Goal: Information Seeking & Learning: Check status

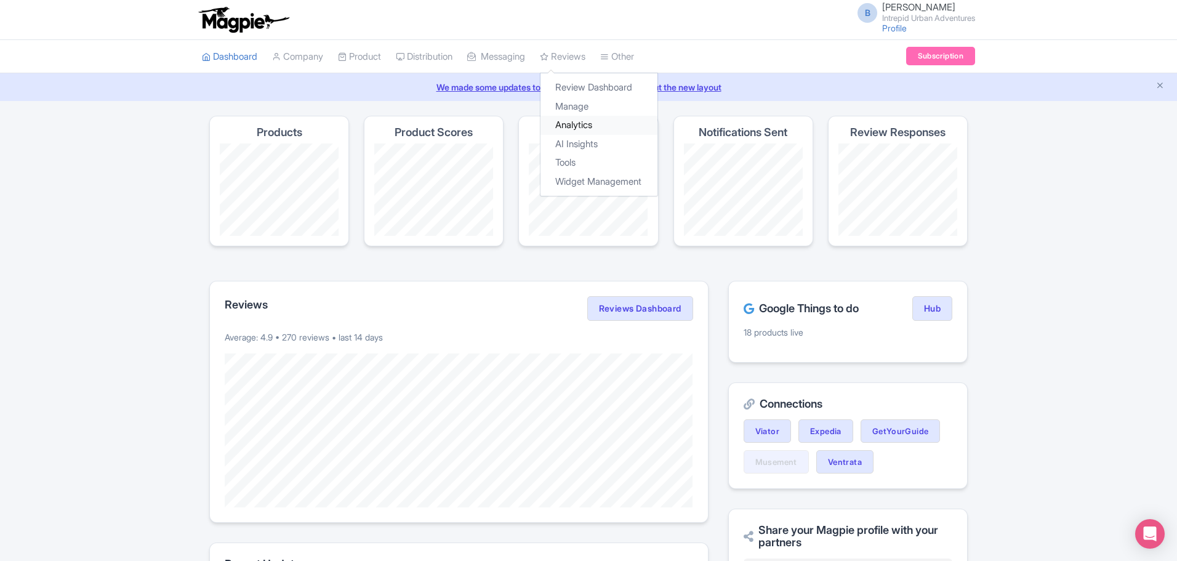
click at [580, 121] on link "Analytics" at bounding box center [598, 125] width 117 height 19
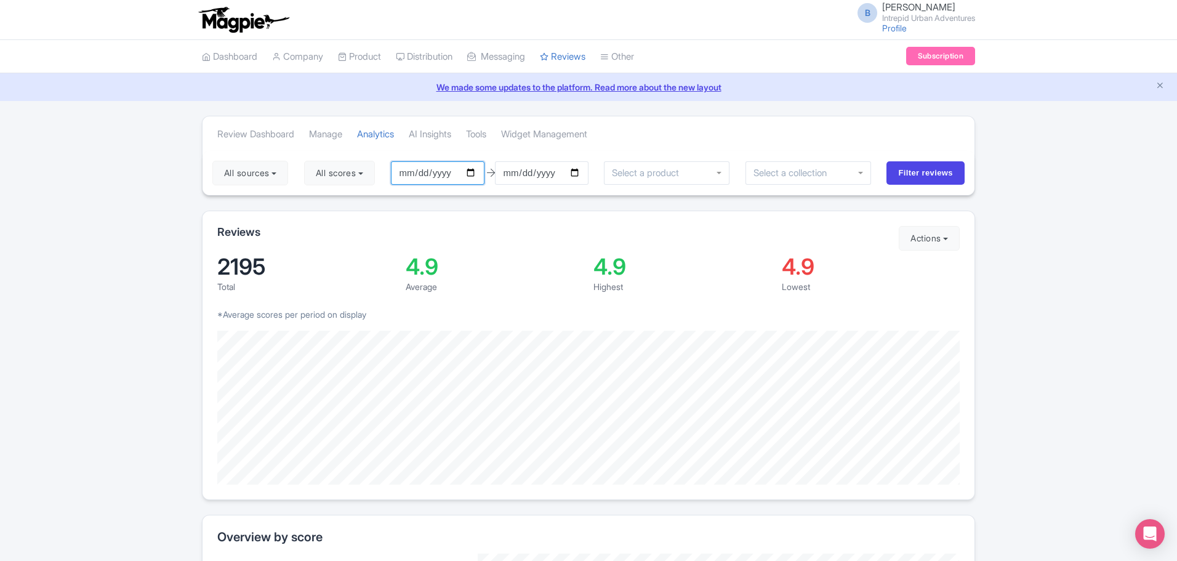
click at [474, 172] on input "2025-07-07" at bounding box center [438, 172] width 94 height 23
type input "2025-01-01"
drag, startPoint x: 789, startPoint y: 164, endPoint x: 791, endPoint y: 172, distance: 8.2
click at [790, 164] on div at bounding box center [808, 172] width 126 height 23
click at [925, 175] on input "Filter reviews" at bounding box center [925, 172] width 78 height 23
